Goal: Information Seeking & Learning: Find specific page/section

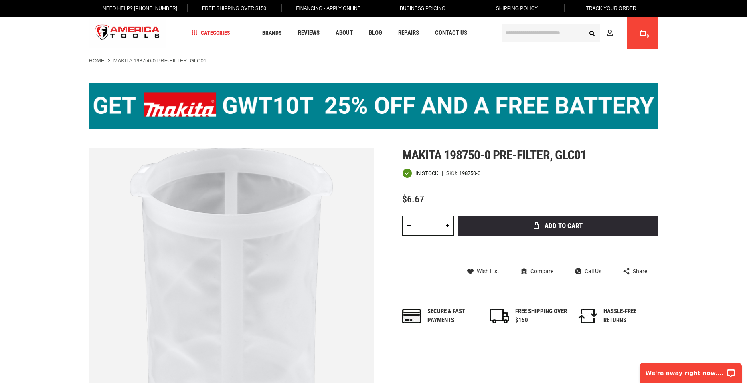
click at [242, 104] on img at bounding box center [373, 106] width 569 height 46
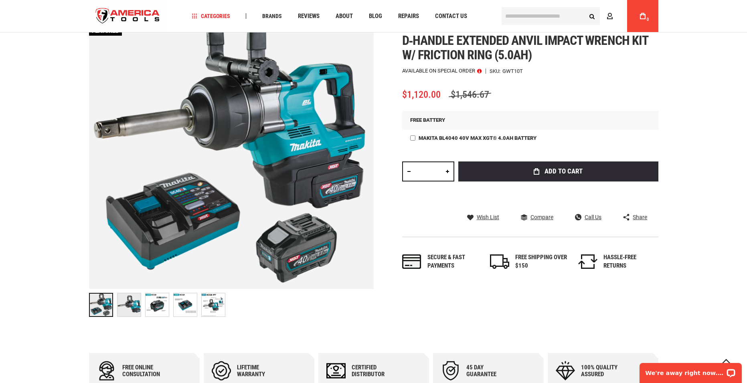
scroll to position [160, 0]
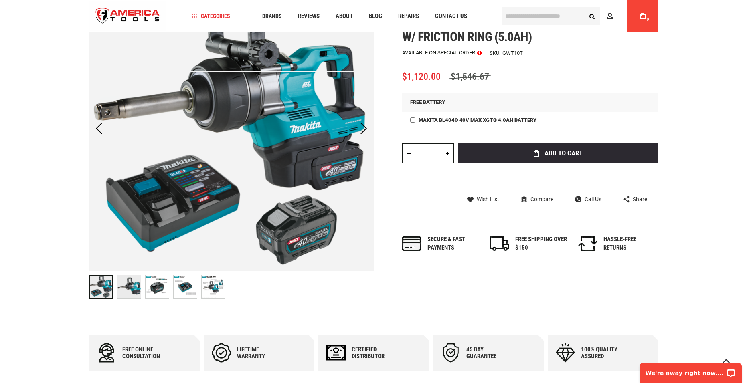
click at [124, 284] on img at bounding box center [128, 286] width 23 height 23
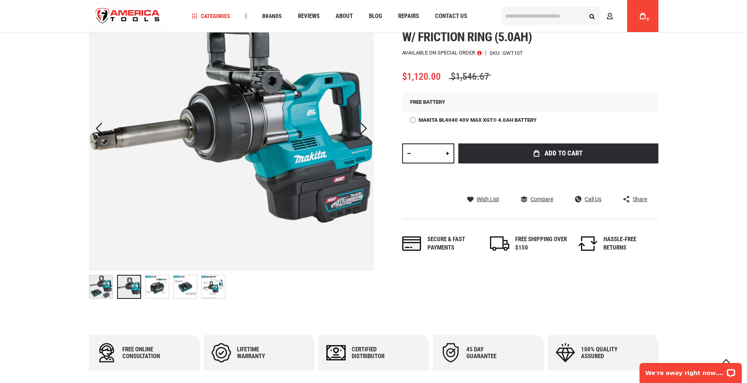
click at [156, 284] on img at bounding box center [156, 286] width 23 height 23
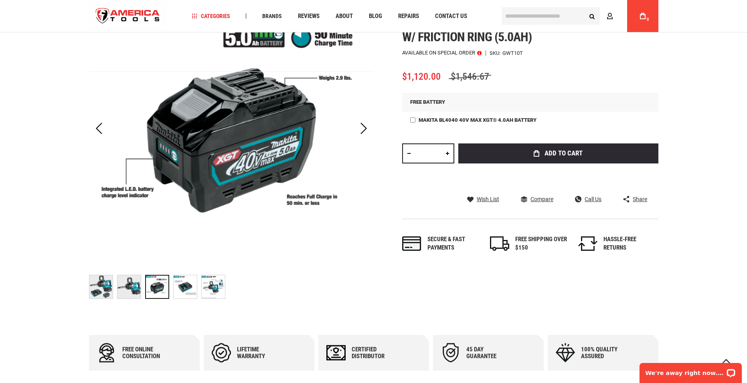
click at [186, 284] on img at bounding box center [185, 286] width 23 height 23
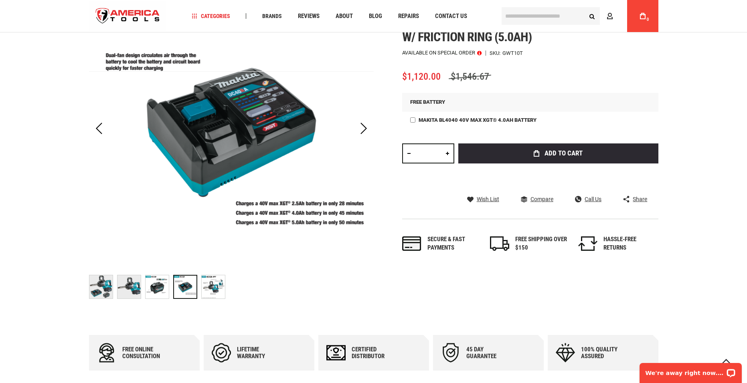
click at [214, 287] on img at bounding box center [213, 286] width 23 height 23
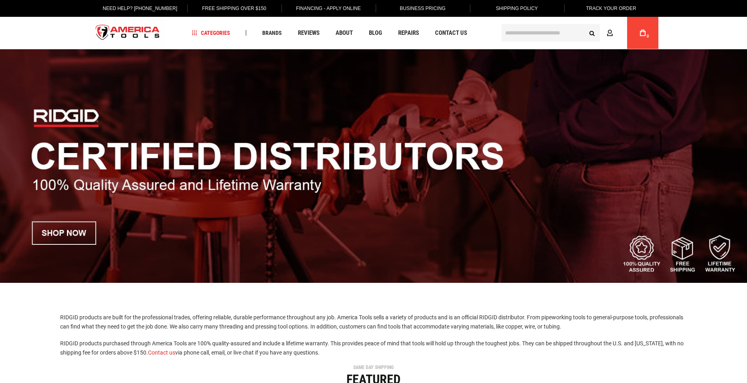
click at [388, 121] on img at bounding box center [373, 166] width 747 height 234
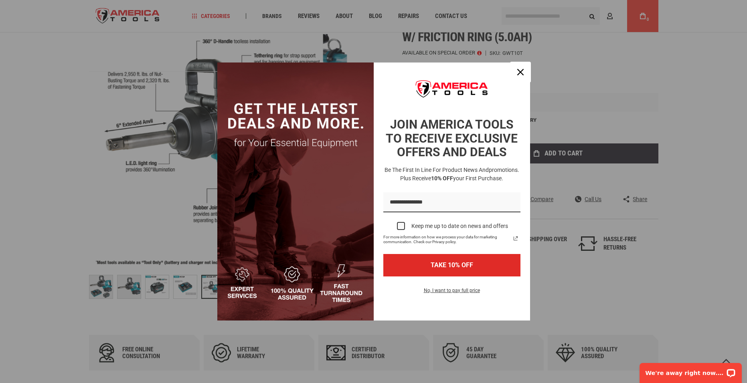
click at [520, 71] on icon "close icon" at bounding box center [520, 72] width 6 height 6
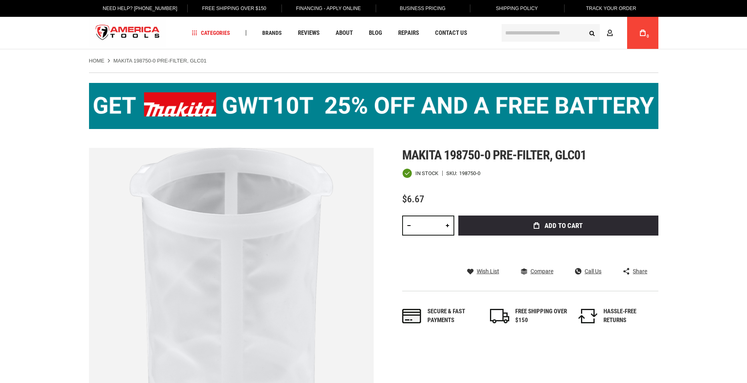
click at [517, 34] on input "text" at bounding box center [550, 33] width 98 height 18
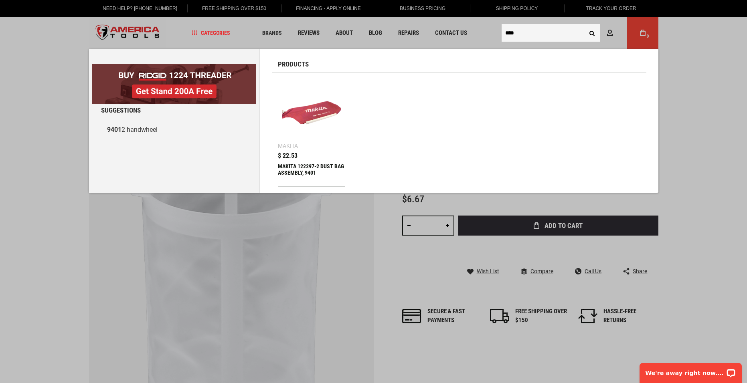
type input "****"
click at [591, 33] on button "Search" at bounding box center [591, 32] width 15 height 15
